Goal: Task Accomplishment & Management: Use online tool/utility

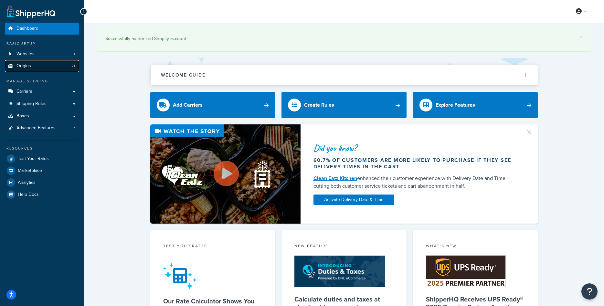
click at [32, 65] on link "Origins 21" at bounding box center [42, 66] width 74 height 12
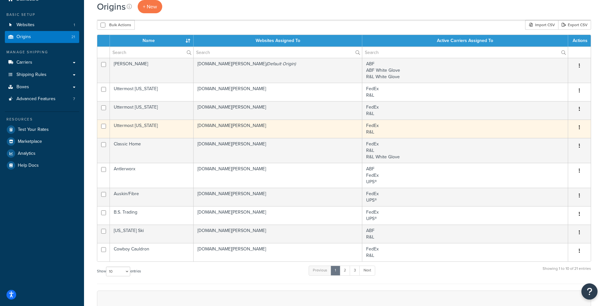
scroll to position [66, 0]
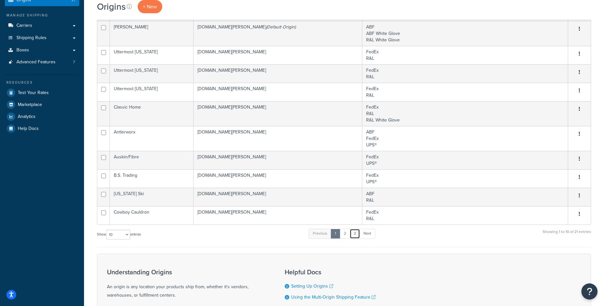
click at [358, 236] on link "3" at bounding box center [354, 234] width 10 height 10
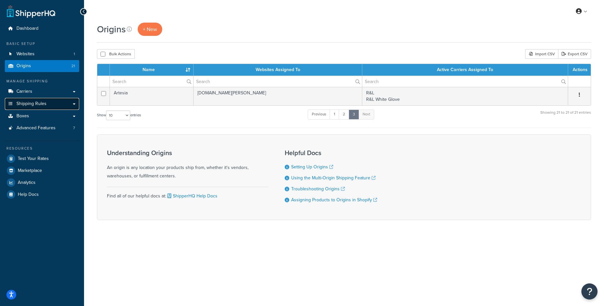
click at [47, 101] on link "Shipping Rules" at bounding box center [42, 104] width 74 height 12
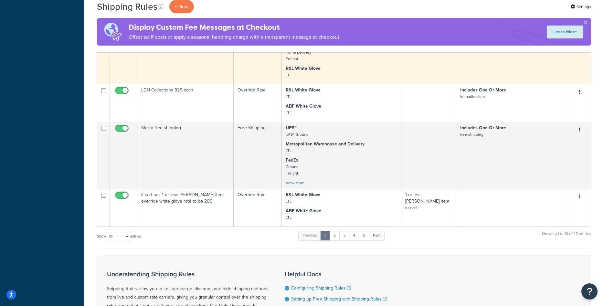
scroll to position [401, 0]
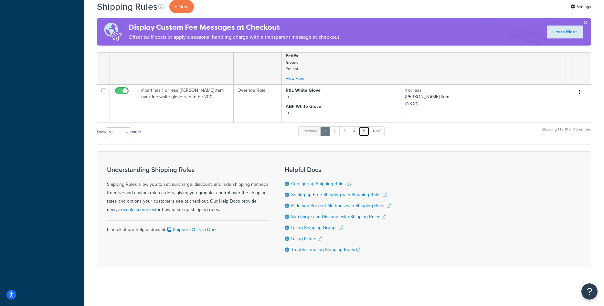
click at [367, 133] on link "5" at bounding box center [363, 131] width 11 height 10
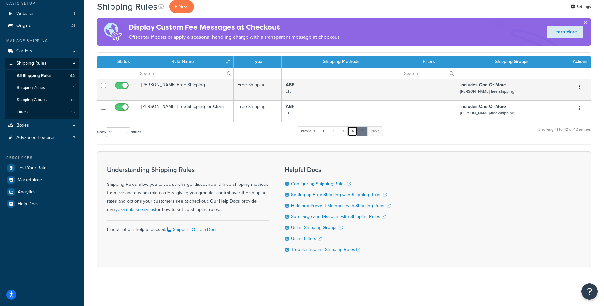
click at [350, 133] on link "4" at bounding box center [352, 131] width 10 height 10
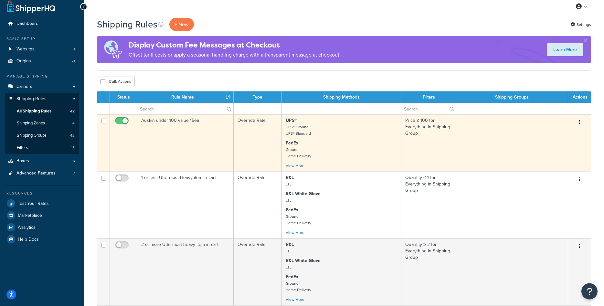
scroll to position [0, 0]
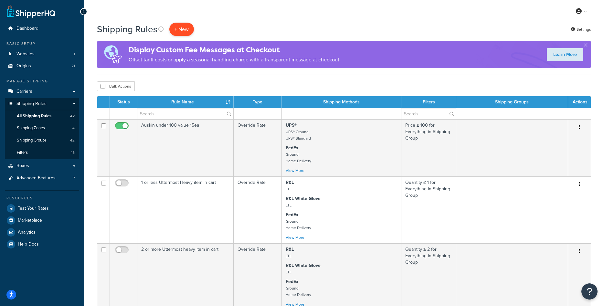
click at [182, 28] on p "+ New" at bounding box center [181, 29] width 25 height 13
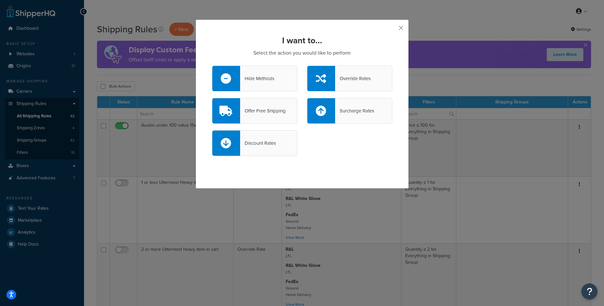
click at [248, 108] on div "Offer Free Shipping" at bounding box center [263, 110] width 46 height 9
click at [0, 0] on input "Offer Free Shipping" at bounding box center [0, 0] width 0 height 0
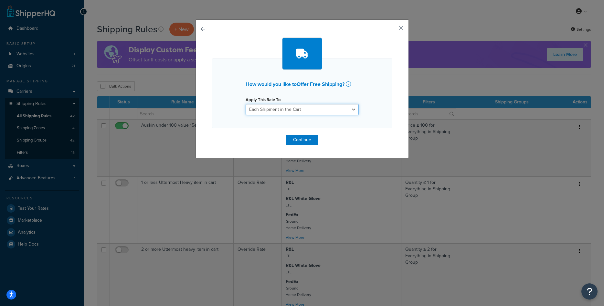
select select "ITEM"
click option "Each Item within a Shipping Group" at bounding box center [0, 0] width 0 height 0
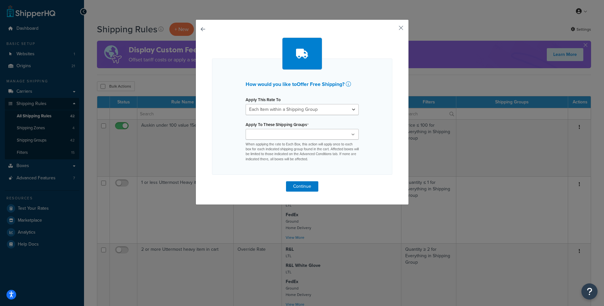
click at [297, 133] on input "Apply To These Shipping Groups" at bounding box center [275, 134] width 57 height 7
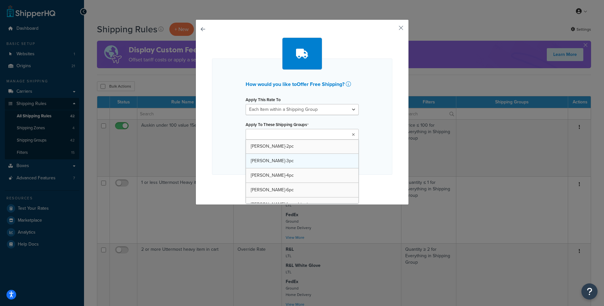
scroll to position [325, 0]
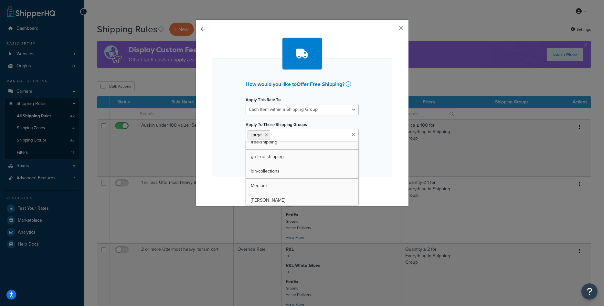
click at [377, 141] on div "How would you like to Offer Free Shipping ? Apply This Rate To Each Shipment in…" at bounding box center [302, 117] width 180 height 118
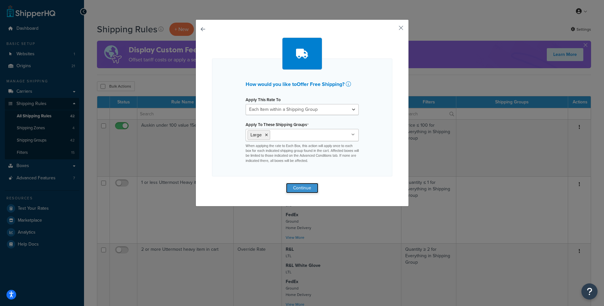
click at [308, 187] on button "Continue" at bounding box center [302, 188] width 32 height 10
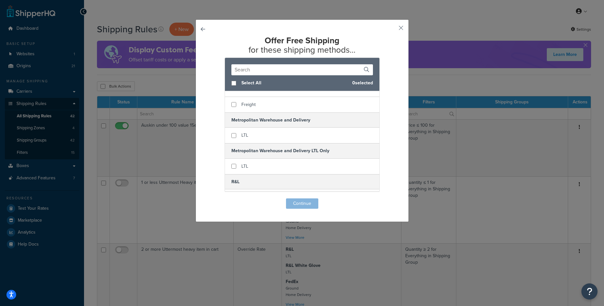
scroll to position [163, 0]
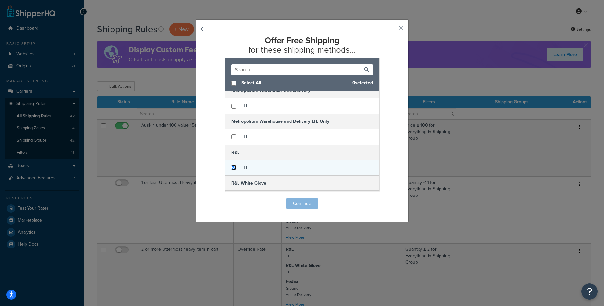
click at [234, 168] on input "checkbox" at bounding box center [233, 167] width 5 height 5
checkbox input "true"
click at [296, 201] on button "Continue" at bounding box center [302, 203] width 32 height 10
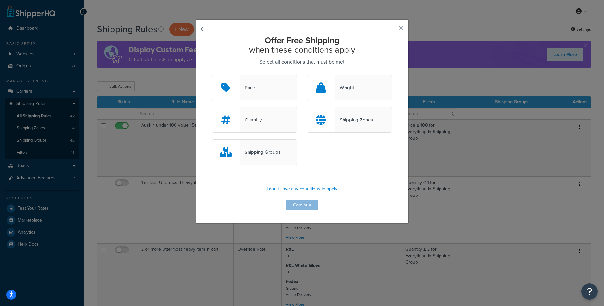
click at [267, 153] on div "Shipping Groups" at bounding box center [260, 152] width 40 height 9
click at [0, 0] on input "Shipping Groups" at bounding box center [0, 0] width 0 height 0
click at [296, 202] on button "Continue" at bounding box center [302, 205] width 32 height 10
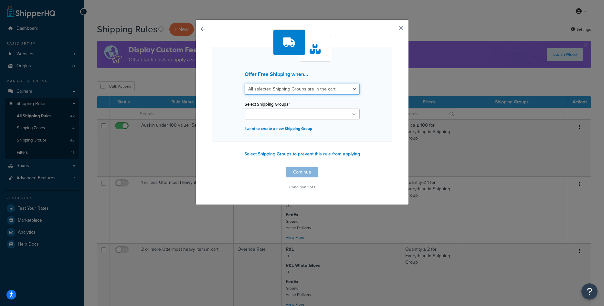
select select "any"
click option "Any selected Shipping Groups are in the cart" at bounding box center [0, 0] width 0 height 0
click at [294, 115] on input "Select Shipping Groups" at bounding box center [274, 114] width 57 height 7
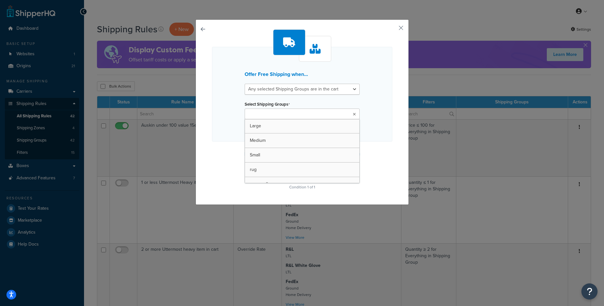
click at [375, 117] on div "Offer Free Shipping when... All selected Shipping Groups are in the cart Any se…" at bounding box center [302, 94] width 180 height 95
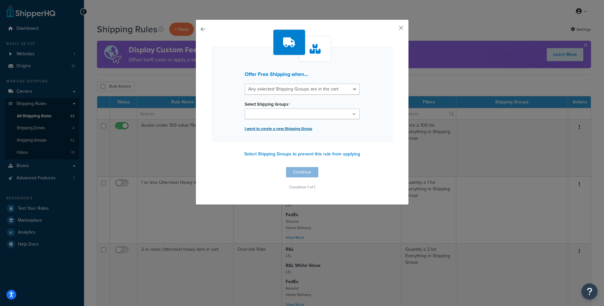
click at [288, 128] on p "I want to create a new Shipping Group" at bounding box center [301, 128] width 115 height 9
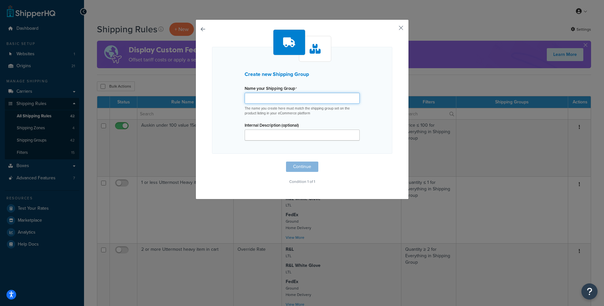
click at [278, 99] on input "Name your Shipping Group" at bounding box center [301, 98] width 115 height 11
type input "artesia-free-shipping"
click at [304, 165] on button "Continue" at bounding box center [302, 166] width 32 height 10
select select "any"
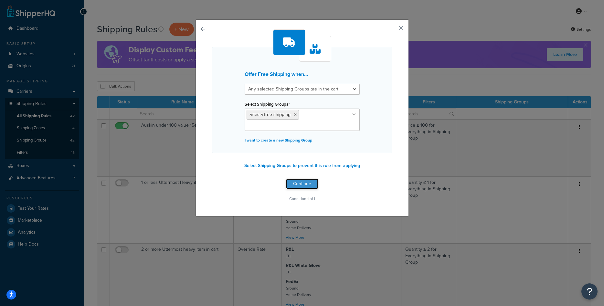
click at [310, 182] on button "Continue" at bounding box center [302, 184] width 32 height 10
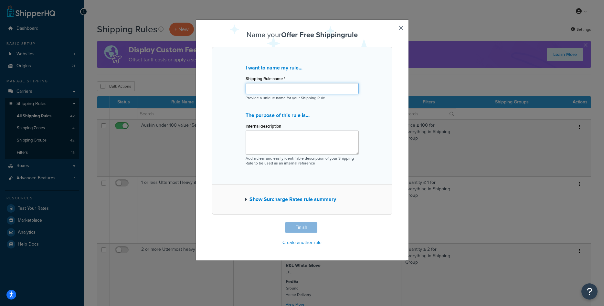
click at [289, 90] on input "Shipping Rule name *" at bounding box center [301, 88] width 113 height 11
type input "Artesia Free Shipping Option"
click at [303, 227] on button "Finish" at bounding box center [301, 227] width 32 height 10
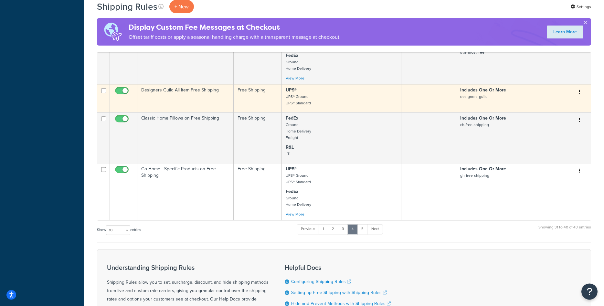
scroll to position [494, 0]
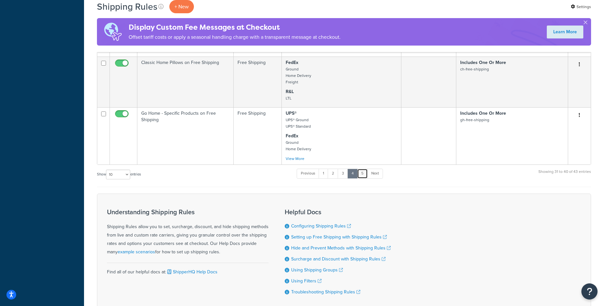
click at [362, 178] on link "5" at bounding box center [362, 174] width 11 height 10
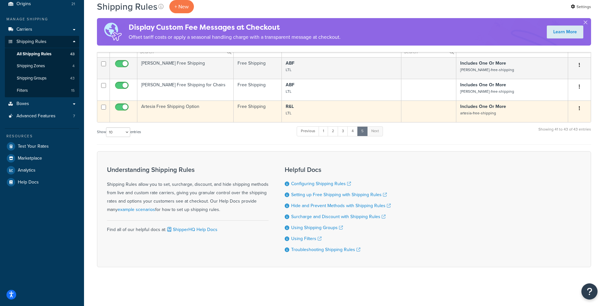
click at [182, 106] on td "Artesia Free Shipping Option" at bounding box center [185, 111] width 96 height 22
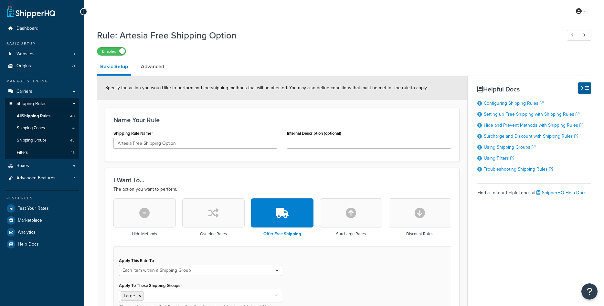
select select "ITEM"
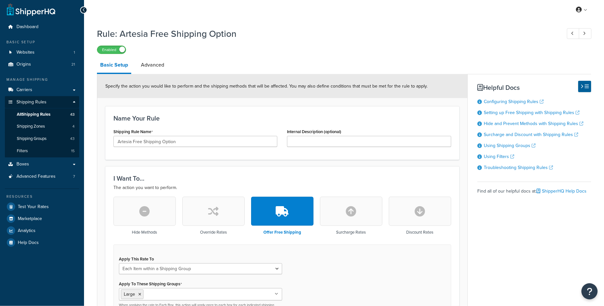
scroll to position [99, 0]
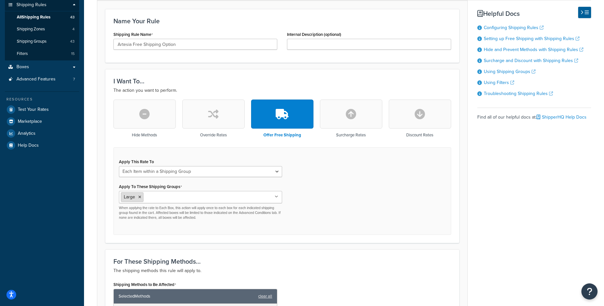
click at [141, 196] on icon at bounding box center [139, 197] width 3 height 4
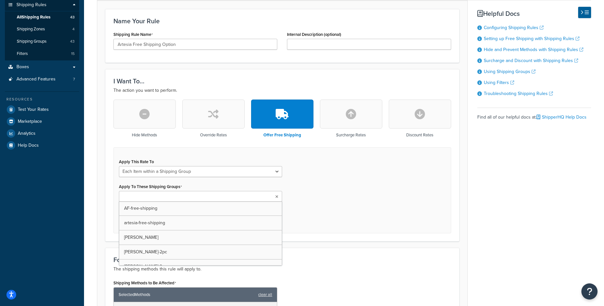
click at [141, 196] on input "Apply To These Shipping Groups" at bounding box center [149, 196] width 57 height 7
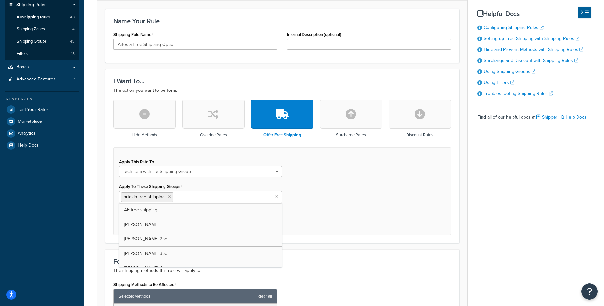
click at [341, 191] on div "Apply This Rate To Each Shipment in the Cart Each Origin in the Cart Each Shipp…" at bounding box center [281, 191] width 337 height 88
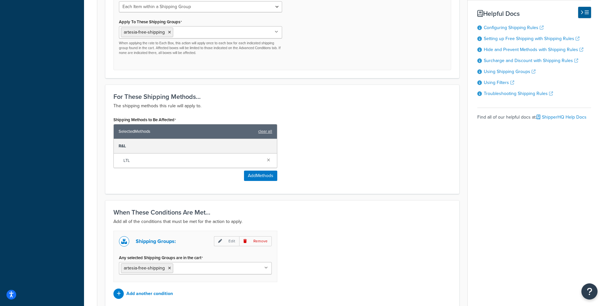
scroll to position [324, 0]
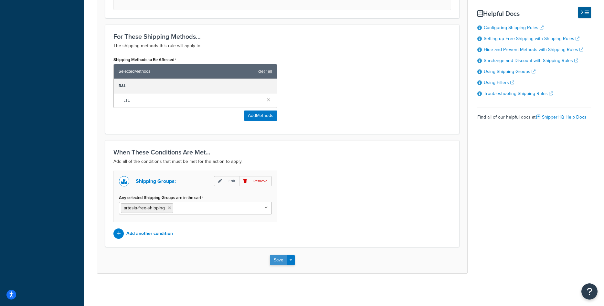
click at [272, 259] on button "Save" at bounding box center [278, 260] width 17 height 10
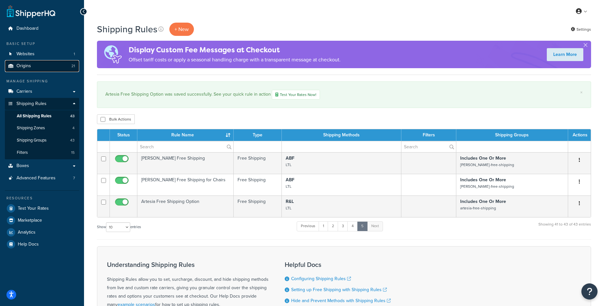
click at [46, 71] on link "Origins 21" at bounding box center [42, 66] width 74 height 12
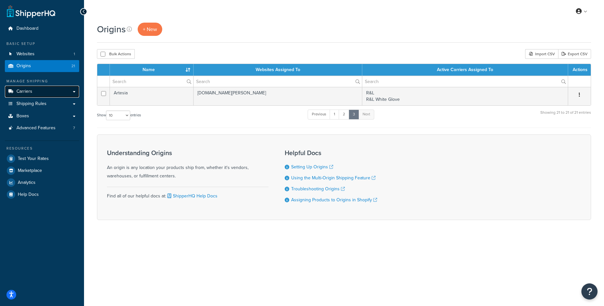
click at [57, 94] on link "Carriers" at bounding box center [42, 92] width 74 height 12
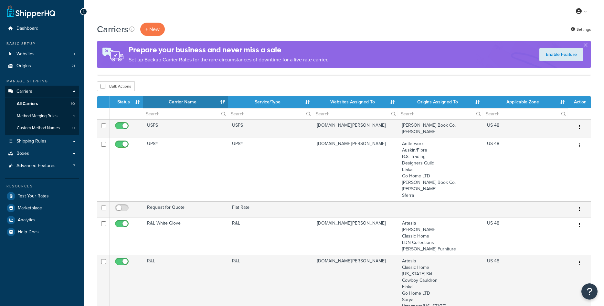
select select "15"
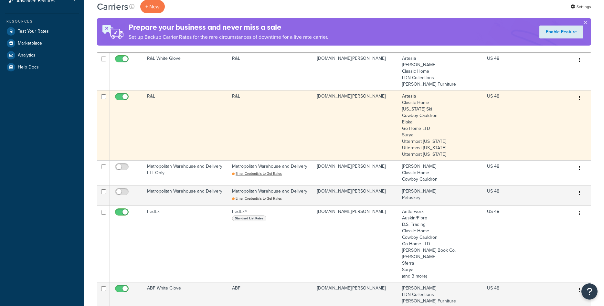
click at [195, 120] on td "R&L" at bounding box center [185, 125] width 85 height 70
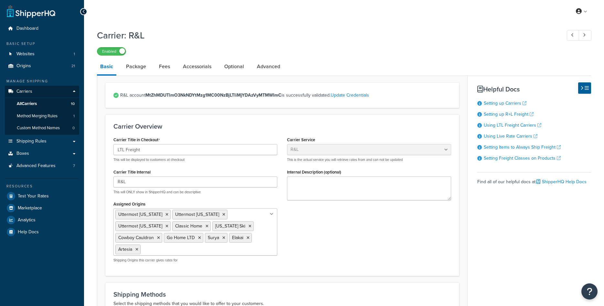
select select "rlFreight"
click at [166, 67] on link "Fees" at bounding box center [164, 66] width 17 height 15
select select "AFTER"
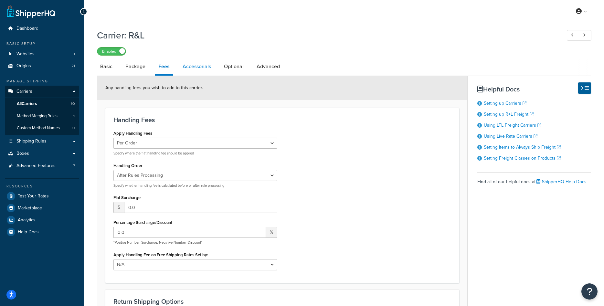
click at [192, 68] on link "Accessorials" at bounding box center [196, 66] width 35 height 15
select select "residential"
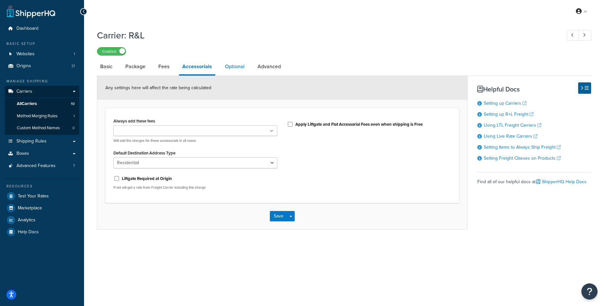
click at [225, 70] on link "Optional" at bounding box center [235, 66] width 26 height 15
select select "55"
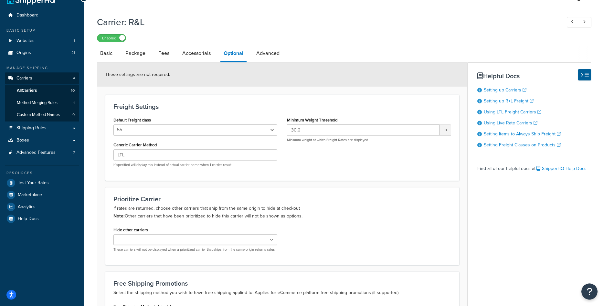
scroll to position [33, 0]
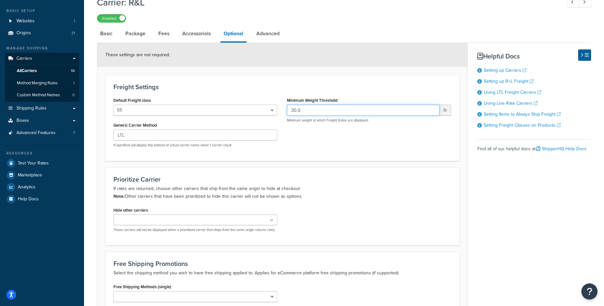
click at [291, 109] on input "30.0" at bounding box center [363, 110] width 152 height 11
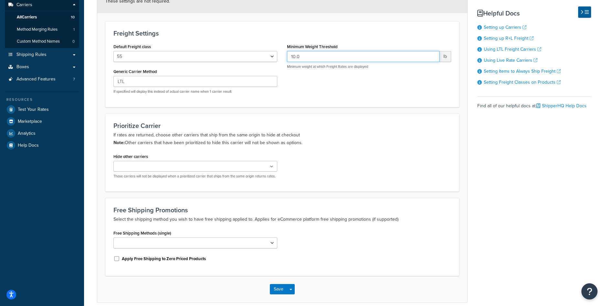
scroll to position [121, 0]
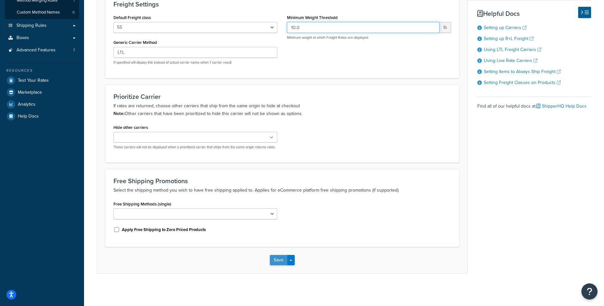
type input "10.0"
click at [277, 257] on button "Save" at bounding box center [278, 260] width 17 height 10
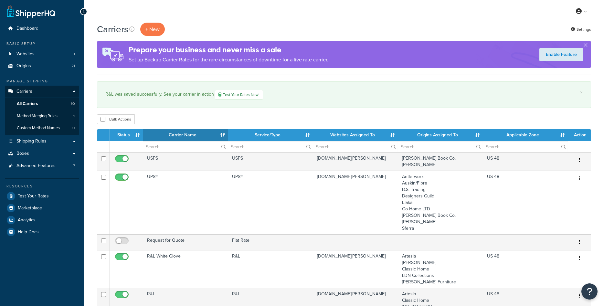
select select "15"
click at [55, 140] on link "Shipping Rules" at bounding box center [42, 141] width 74 height 12
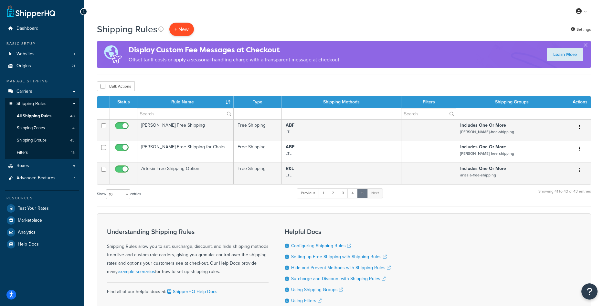
click at [184, 30] on p "+ New" at bounding box center [181, 29] width 25 height 13
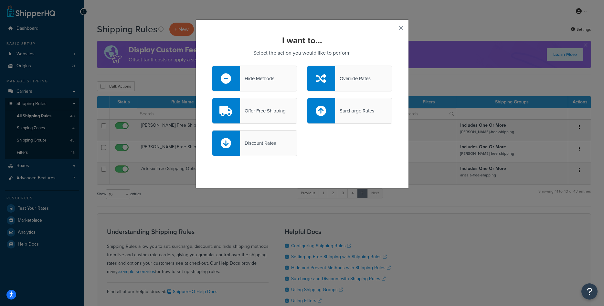
click at [344, 77] on div "Override Rates" at bounding box center [353, 78] width 36 height 9
click at [0, 0] on input "Override Rates" at bounding box center [0, 0] width 0 height 0
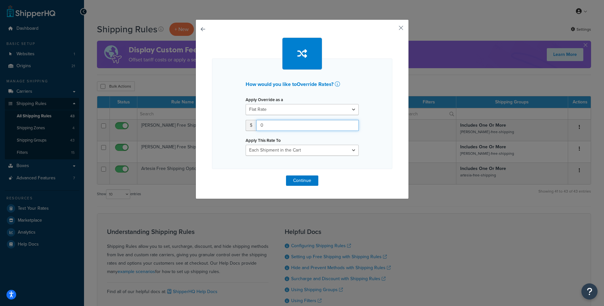
click at [276, 128] on input "0" at bounding box center [307, 125] width 102 height 11
select select "ITEM"
click option "Each Item within a Shipping Group" at bounding box center [0, 0] width 0 height 0
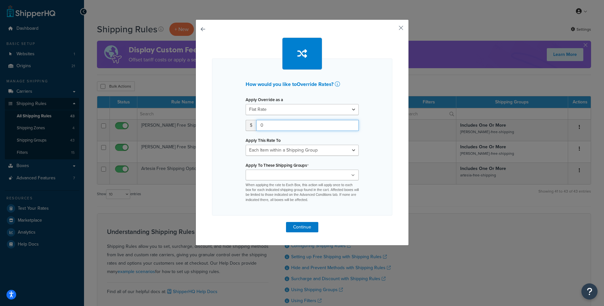
click at [285, 125] on input "0" at bounding box center [307, 125] width 102 height 11
type input "75"
click at [317, 177] on ul at bounding box center [301, 175] width 113 height 11
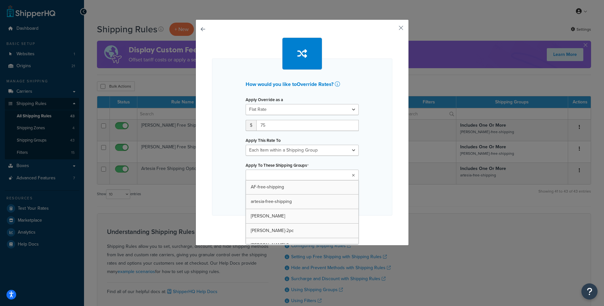
click at [376, 169] on div "How would you like to Override Rates ? Apply Override as a Flat Rate Percentage…" at bounding box center [302, 136] width 180 height 157
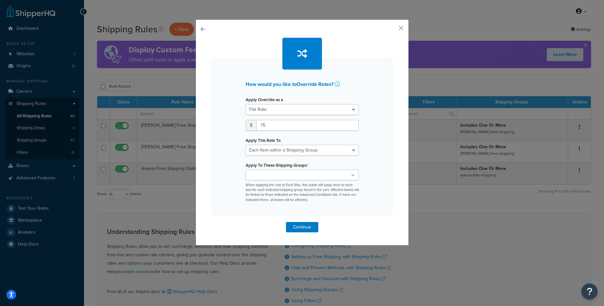
click at [314, 178] on ul at bounding box center [301, 175] width 113 height 11
type input "large"
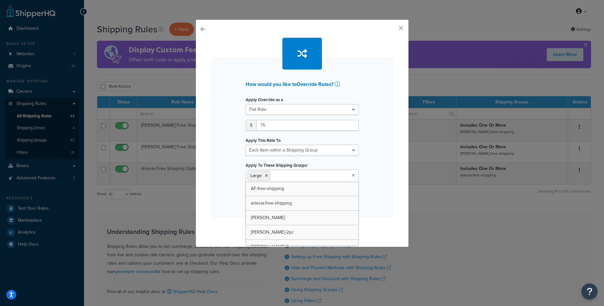
click at [362, 175] on div "Apply Override as a Flat Rate Percentage Flat Rate & Percentage $ 75 Apply This…" at bounding box center [302, 149] width 123 height 109
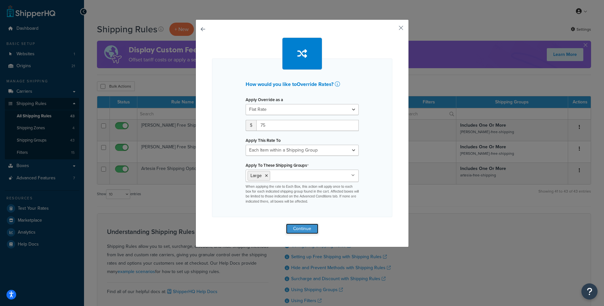
click at [301, 227] on button "Continue" at bounding box center [302, 228] width 32 height 10
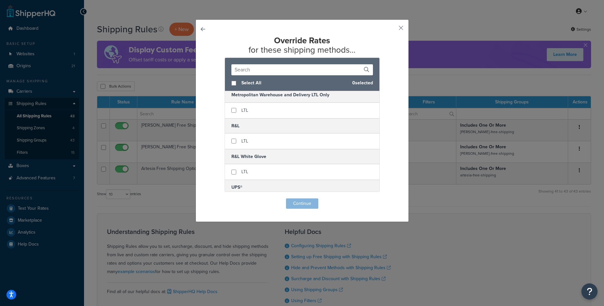
scroll to position [203, 0]
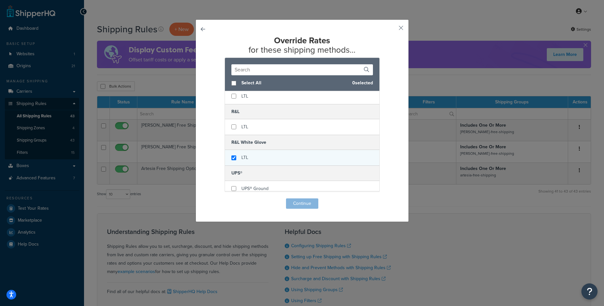
checkbox input "true"
click at [246, 159] on span "LTL" at bounding box center [244, 157] width 7 height 7
click at [312, 205] on button "Continue" at bounding box center [302, 203] width 32 height 10
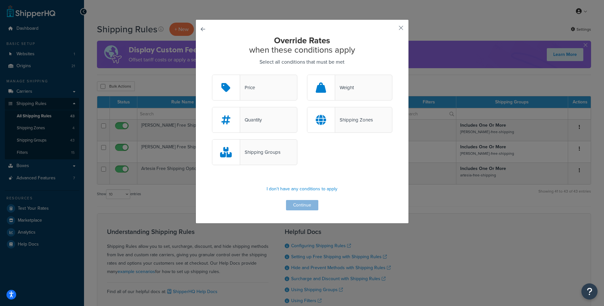
click at [280, 159] on div "Shipping Groups" at bounding box center [254, 152] width 85 height 26
click at [0, 0] on input "Shipping Groups" at bounding box center [0, 0] width 0 height 0
click at [306, 207] on button "Continue" at bounding box center [302, 205] width 32 height 10
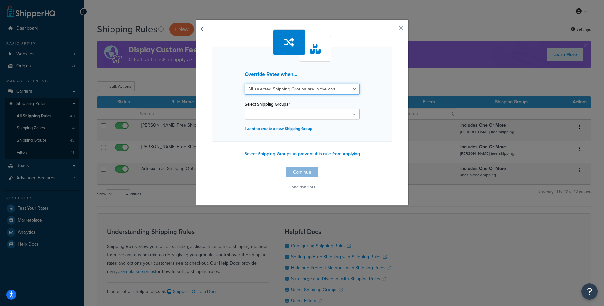
click at [244, 84] on select "All selected Shipping Groups are in the cart Any selected Shipping Groups are i…" at bounding box center [301, 89] width 115 height 11
select select "any"
click option "Any selected Shipping Groups are in the cart" at bounding box center [0, 0] width 0 height 0
click at [292, 119] on ul at bounding box center [301, 113] width 115 height 11
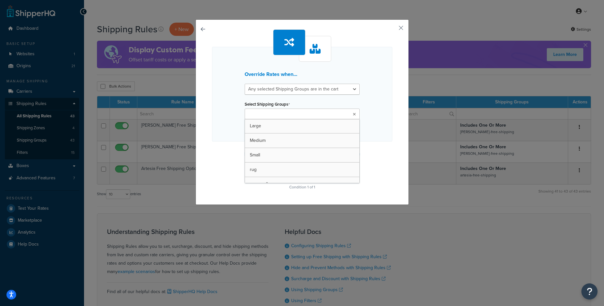
click at [325, 105] on div "Select Shipping Groups Large Medium Small rug rug-small sferra-mattress-topper …" at bounding box center [301, 109] width 115 height 20
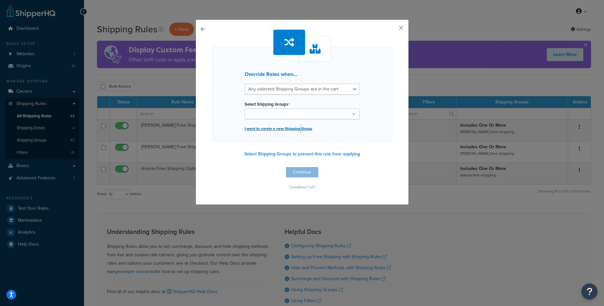
click at [300, 129] on p "I want to create a new Shipping Group" at bounding box center [301, 128] width 115 height 9
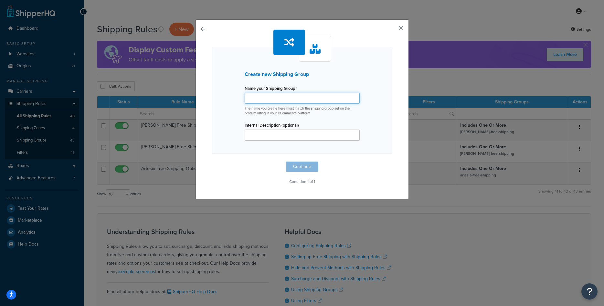
click at [289, 102] on input "Name your Shipping Group" at bounding box center [301, 98] width 115 height 11
type input "artesia-whiteglove"
click at [301, 168] on button "Continue" at bounding box center [302, 166] width 32 height 10
select select "any"
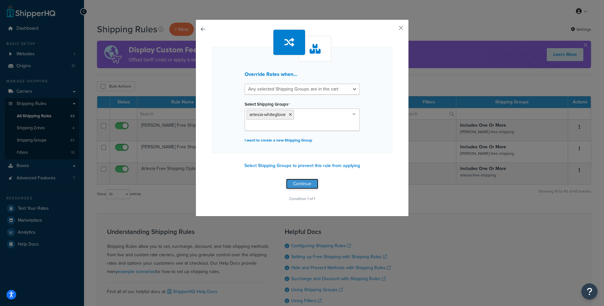
click at [306, 181] on button "Continue" at bounding box center [302, 184] width 32 height 10
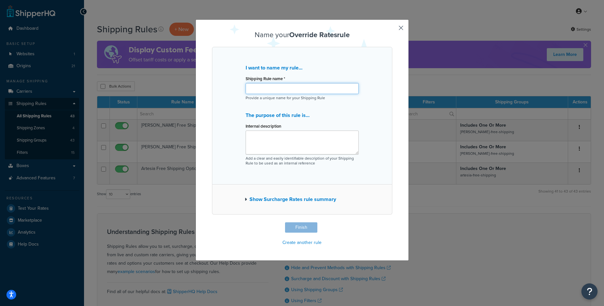
click at [284, 87] on input "Shipping Rule name *" at bounding box center [301, 88] width 113 height 11
type input "Artesia Flat Rate Option"
click at [308, 227] on button "Finish" at bounding box center [301, 227] width 32 height 10
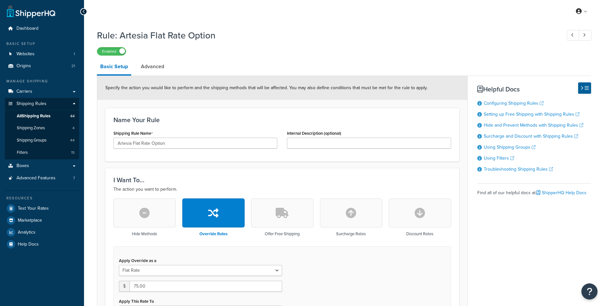
select select "ITEM"
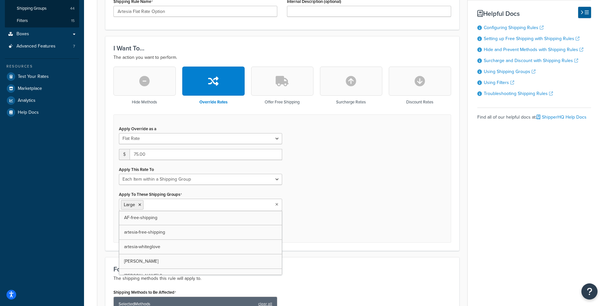
click at [159, 205] on input "Apply To These Shipping Groups" at bounding box center [173, 204] width 57 height 7
click at [189, 205] on icon at bounding box center [188, 205] width 3 height 4
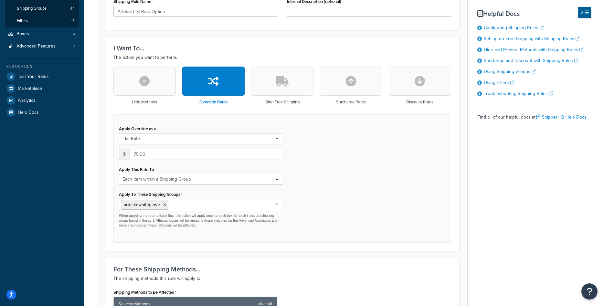
click at [454, 187] on div "Hide Methods Override Rates Offer Free Shipping Surcharge Rates Discount Rates …" at bounding box center [281, 155] width 347 height 176
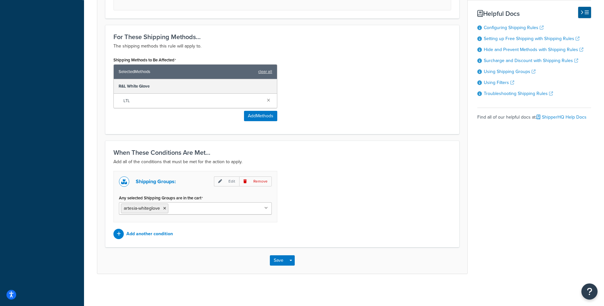
scroll to position [364, 0]
click at [277, 256] on button "Save" at bounding box center [278, 260] width 17 height 10
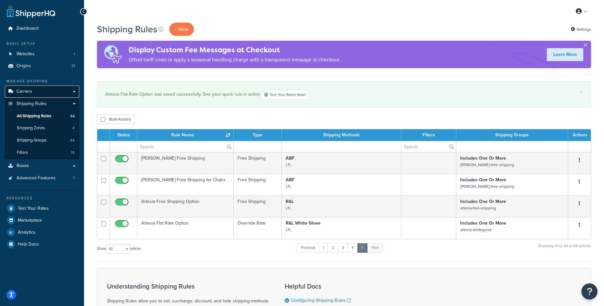
click at [41, 89] on link "Carriers" at bounding box center [42, 92] width 74 height 12
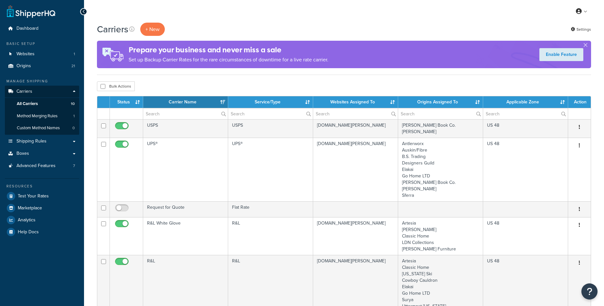
select select "15"
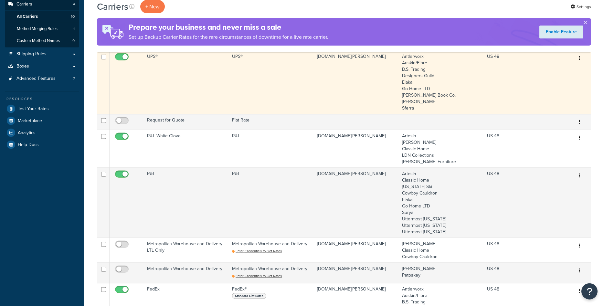
scroll to position [99, 0]
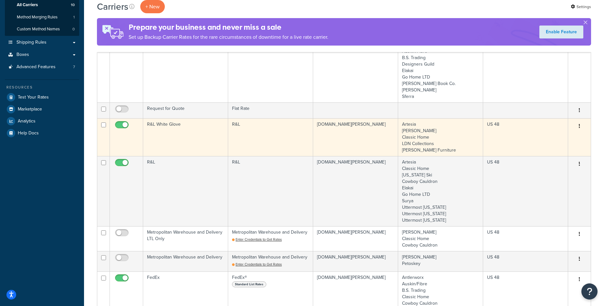
click at [163, 131] on td "R&L White Glove" at bounding box center [185, 137] width 85 height 38
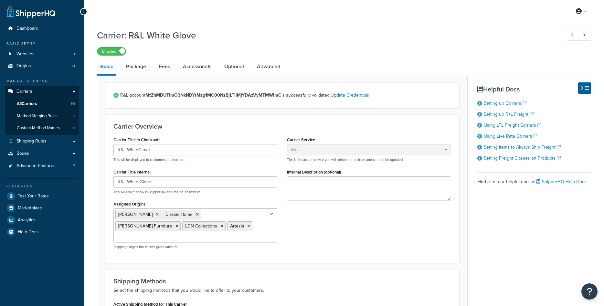
select select "rlFreight"
click at [205, 70] on link "Accessorials" at bounding box center [197, 66] width 35 height 15
select select "residential"
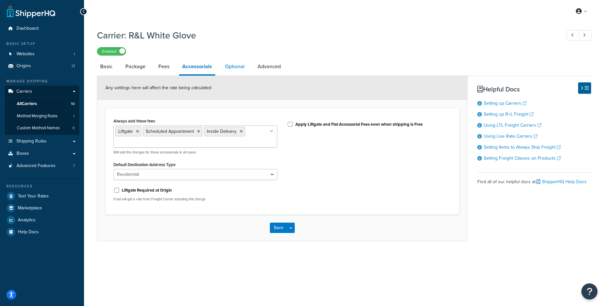
click at [224, 66] on link "Optional" at bounding box center [235, 66] width 26 height 15
select select "55"
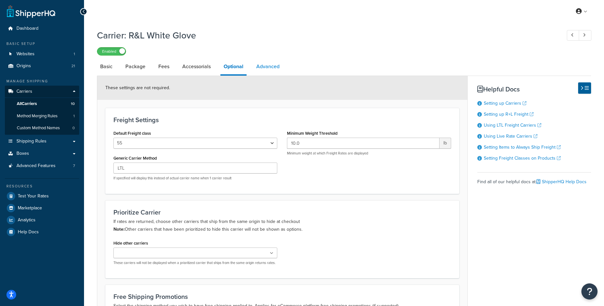
click at [259, 69] on link "Advanced" at bounding box center [268, 66] width 30 height 15
select select "false"
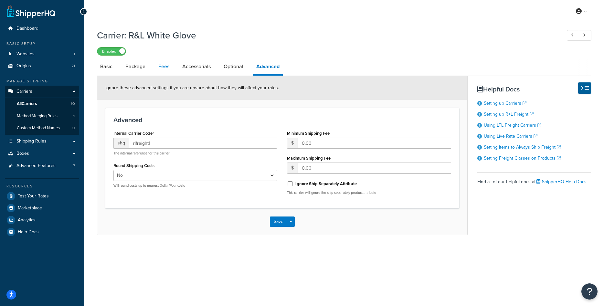
click at [164, 67] on link "Fees" at bounding box center [163, 66] width 17 height 15
select select "AFTER"
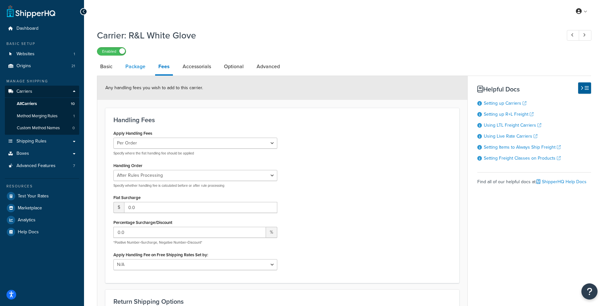
click at [148, 64] on link "Package" at bounding box center [135, 66] width 26 height 15
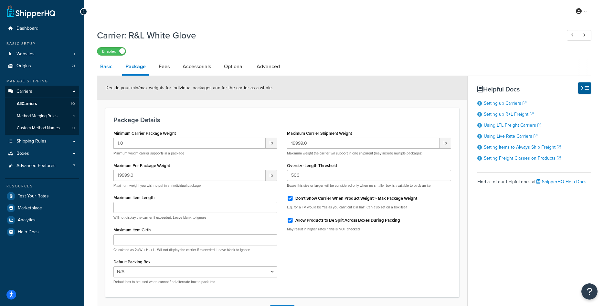
click at [110, 70] on link "Basic" at bounding box center [106, 66] width 19 height 15
select select "rlFreight"
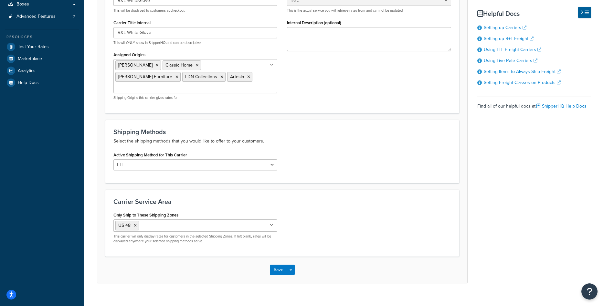
scroll to position [17, 0]
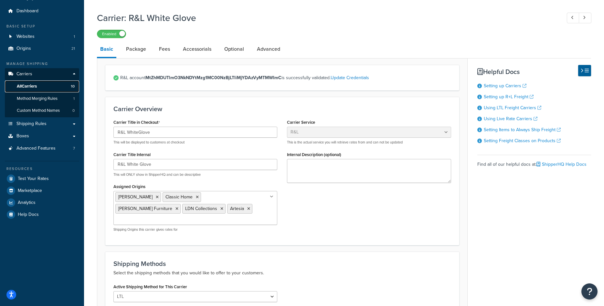
click at [43, 84] on link "All Carriers 10" at bounding box center [42, 86] width 74 height 12
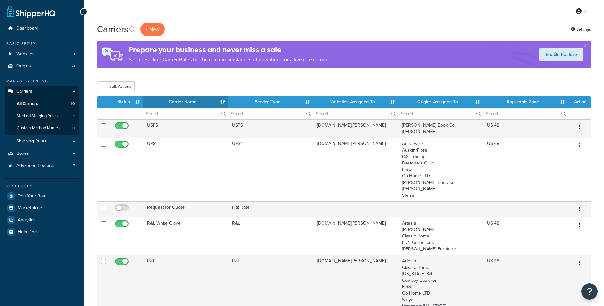
select select "15"
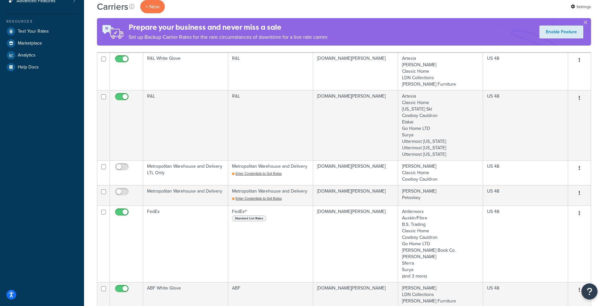
scroll to position [33, 0]
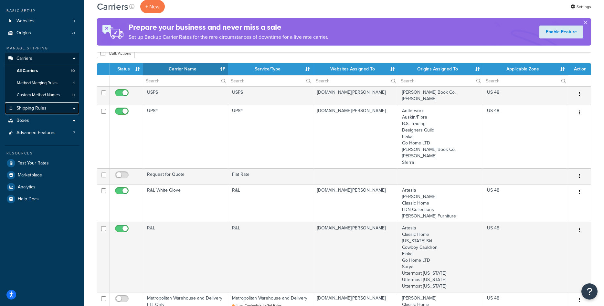
click at [35, 107] on span "Shipping Rules" at bounding box center [31, 108] width 30 height 5
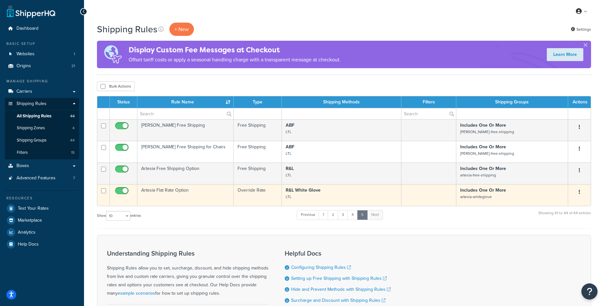
click at [198, 195] on td "Artesia Flat Rate Option" at bounding box center [185, 195] width 96 height 22
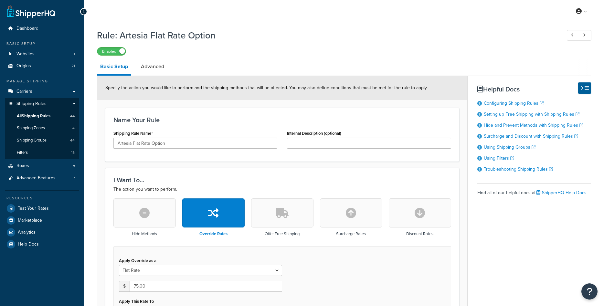
select select "ITEM"
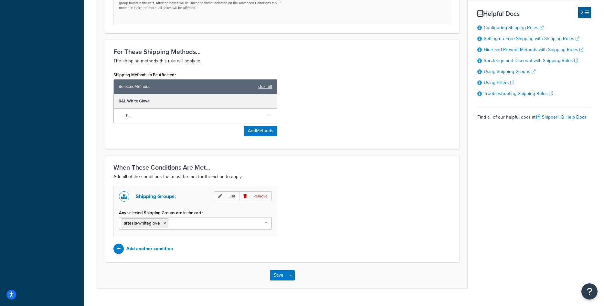
scroll to position [364, 0]
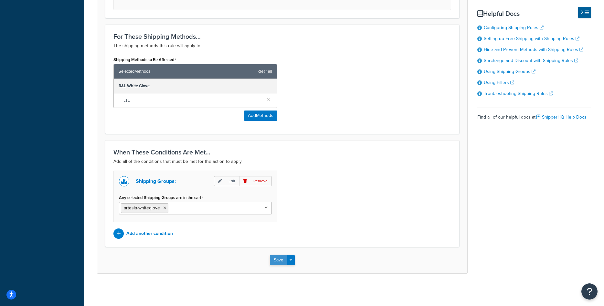
click at [273, 258] on button "Save" at bounding box center [278, 260] width 17 height 10
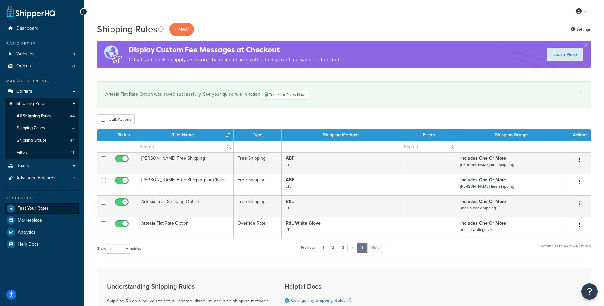
click at [33, 206] on span "Test Your Rates" at bounding box center [33, 208] width 31 height 5
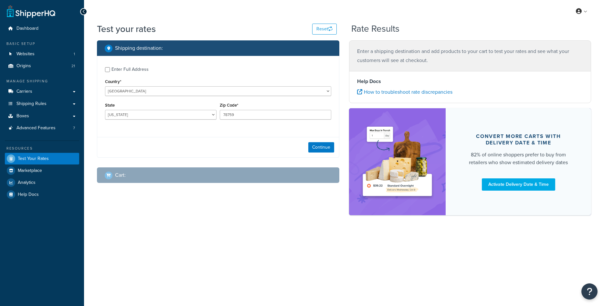
select select "[GEOGRAPHIC_DATA]"
click at [113, 68] on div "Enter Full Address" at bounding box center [129, 69] width 37 height 9
click at [110, 68] on input "Enter Full Address" at bounding box center [107, 69] width 5 height 5
checkbox input "true"
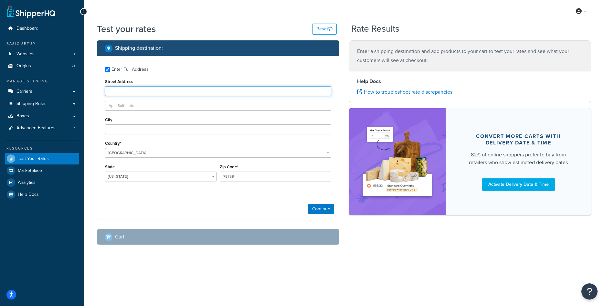
click at [135, 92] on input "Street Address" at bounding box center [218, 91] width 226 height 10
type input "[STREET_ADDRESS]"
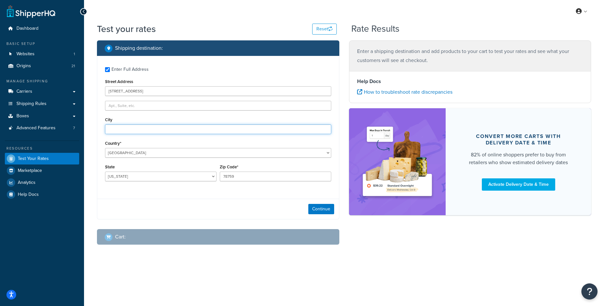
type input "[GEOGRAPHIC_DATA]"
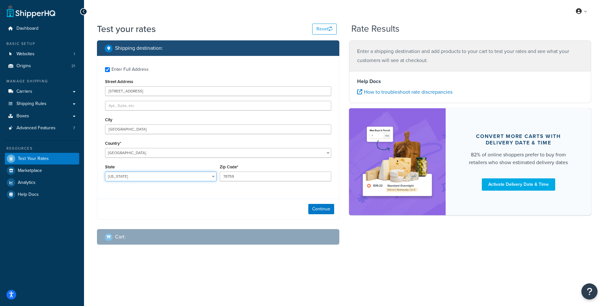
select select "MI"
type input "48187"
click at [314, 205] on button "Continue" at bounding box center [321, 209] width 26 height 10
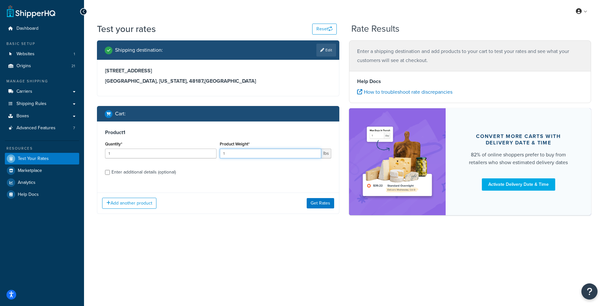
click at [236, 158] on input "1" at bounding box center [270, 154] width 101 height 10
type input "10"
click at [153, 176] on div "Enter additional details (optional)" at bounding box center [143, 172] width 64 height 9
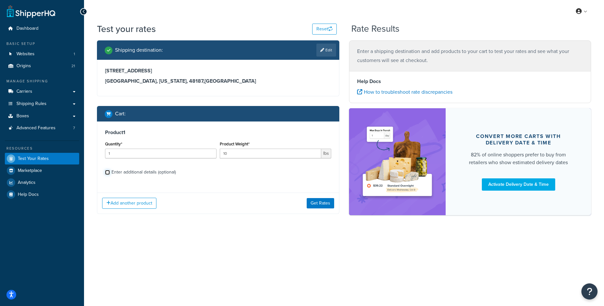
click at [110, 175] on input "Enter additional details (optional)" at bounding box center [107, 172] width 5 height 5
checkbox input "true"
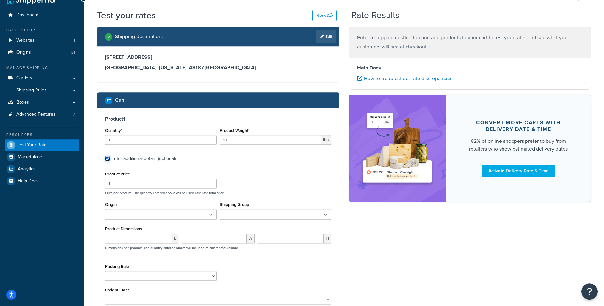
scroll to position [23, 0]
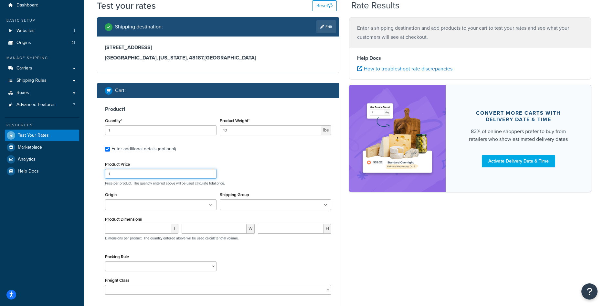
click at [158, 178] on input "1" at bounding box center [160, 174] width 111 height 10
click at [159, 176] on input "1" at bounding box center [160, 174] width 111 height 10
type input "300"
click at [156, 203] on input "Origin" at bounding box center [135, 204] width 57 height 7
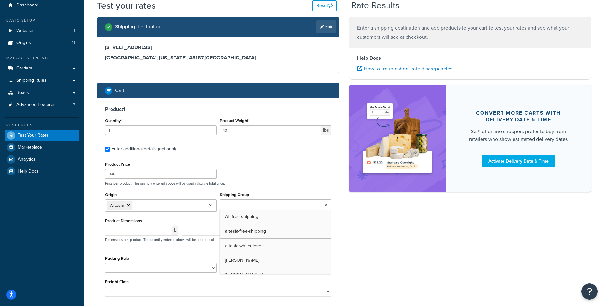
click at [247, 204] on input "Shipping Group" at bounding box center [250, 204] width 57 height 7
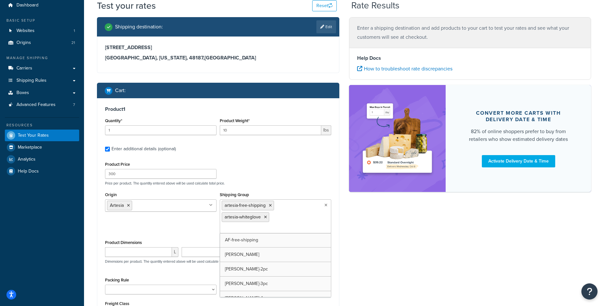
click at [283, 193] on div "Shipping Group artesia-free-shipping artesia-whiteglove AF-free-shipping [PERSO…" at bounding box center [275, 211] width 111 height 43
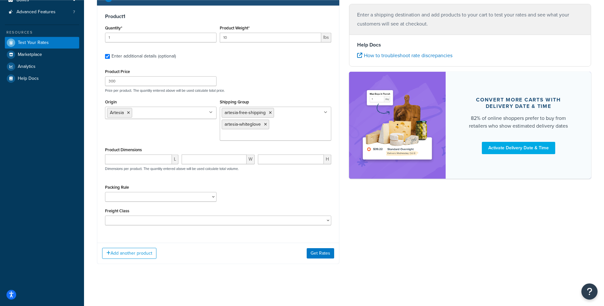
scroll to position [117, 0]
click at [148, 163] on input "number" at bounding box center [138, 159] width 67 height 10
type input "18"
click at [196, 162] on input "number" at bounding box center [213, 159] width 65 height 10
type input "18"
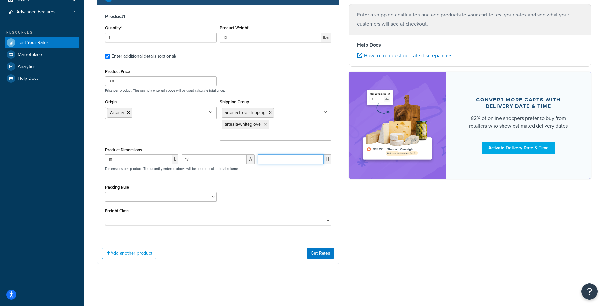
click at [267, 161] on input "number" at bounding box center [291, 159] width 66 height 10
type input "22"
click at [316, 253] on button "Get Rates" at bounding box center [319, 253] width 27 height 10
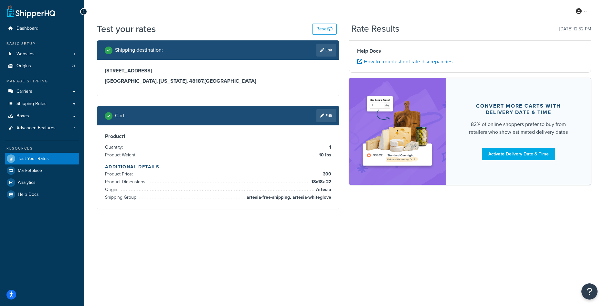
scroll to position [0, 0]
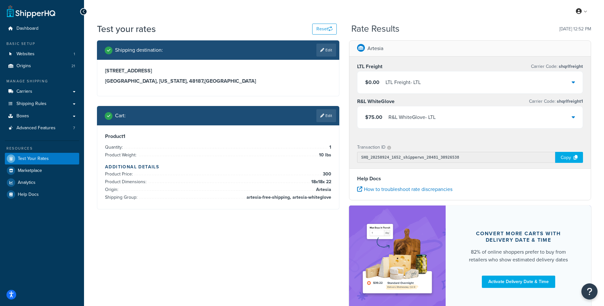
click at [567, 113] on div "$75.00 R&L WhiteGlove - LTL" at bounding box center [469, 117] width 225 height 22
